Goal: Navigation & Orientation: Find specific page/section

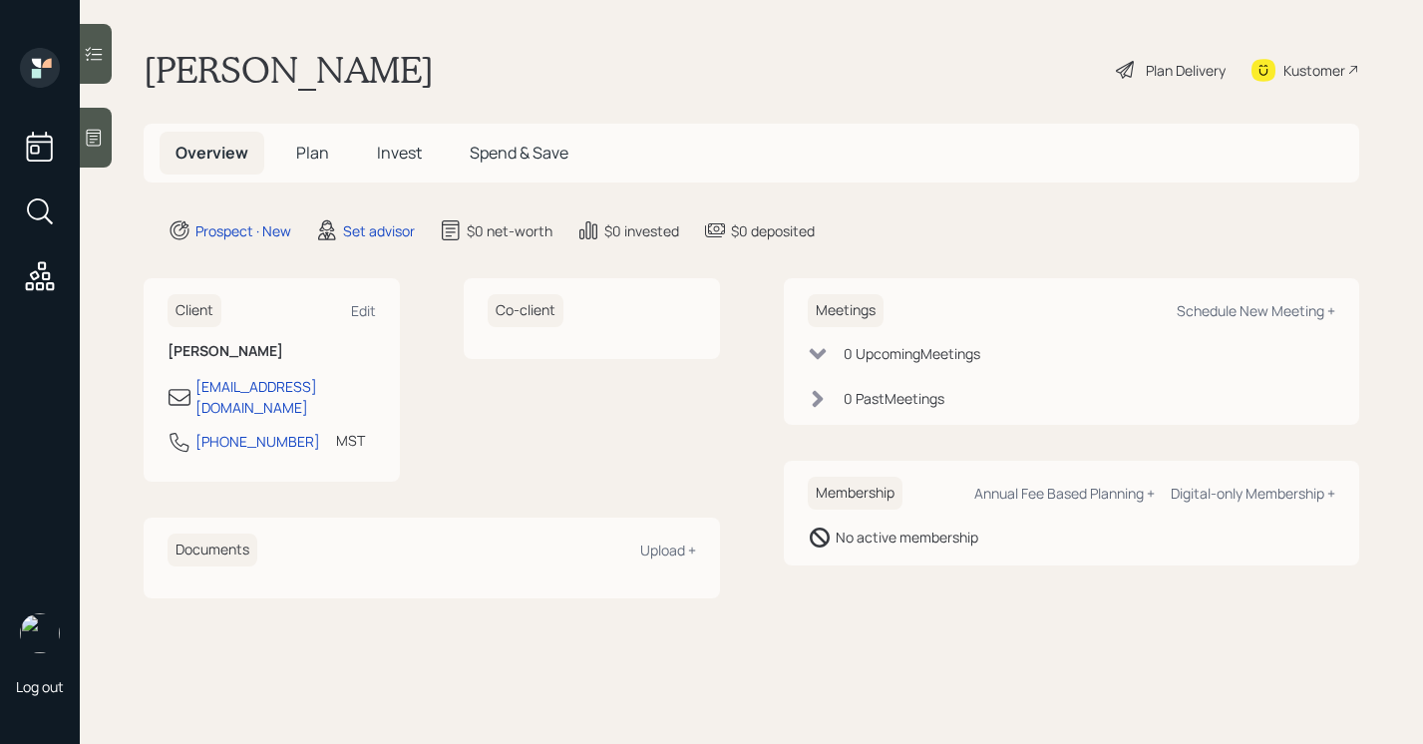
click at [100, 128] on icon at bounding box center [94, 138] width 20 height 20
